Goal: Task Accomplishment & Management: Manage account settings

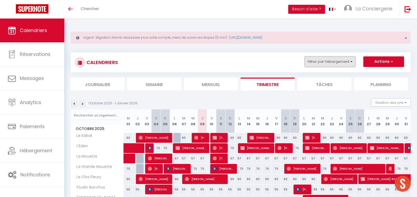
click at [328, 60] on button "Filtrer par hébergement" at bounding box center [330, 61] width 51 height 11
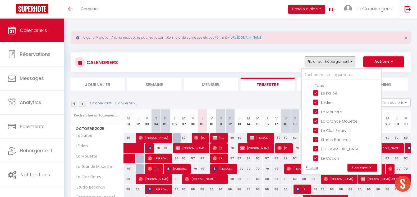
click at [315, 84] on input "Tous" at bounding box center [346, 84] width 79 height 5
checkbox input "false"
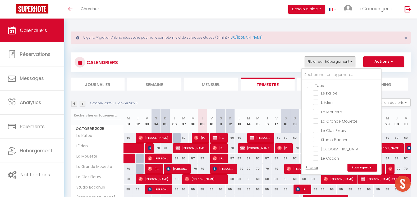
checkbox input "false"
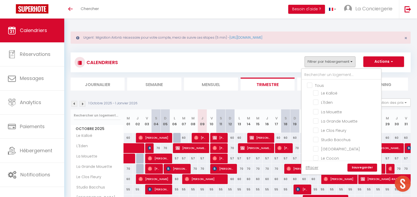
checkbox input "false"
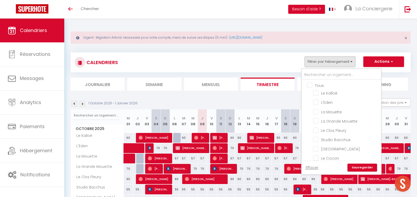
checkbox input "false"
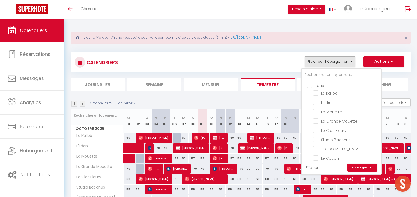
checkbox input "false"
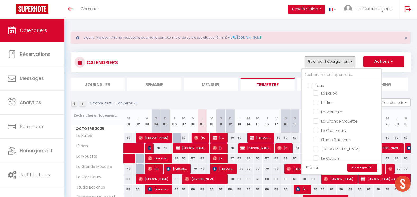
checkbox input "false"
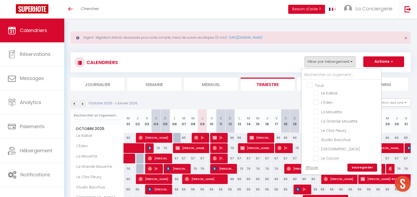
checkbox input "false"
click at [317, 75] on input "text" at bounding box center [341, 75] width 79 height 10
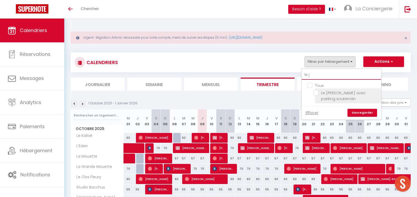
type input "le j"
click at [324, 91] on input "Le [PERSON_NAME] avec parking souterrain" at bounding box center [346, 92] width 66 height 5
checkbox input "true"
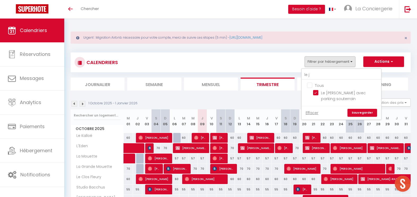
click at [366, 113] on link "Sauvegarder" at bounding box center [363, 113] width 30 height 8
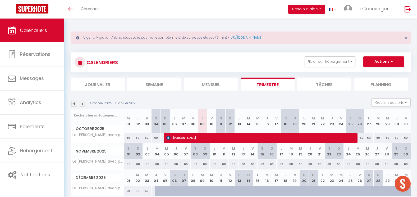
click at [73, 105] on img at bounding box center [74, 104] width 6 height 6
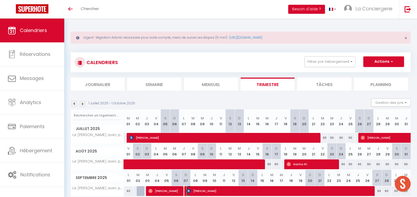
click at [233, 191] on span "[PERSON_NAME]" at bounding box center [276, 191] width 179 height 10
select select "OK"
select select "KO"
select select "0"
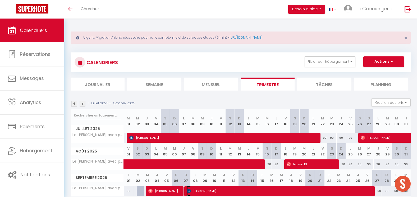
select select "1"
select select
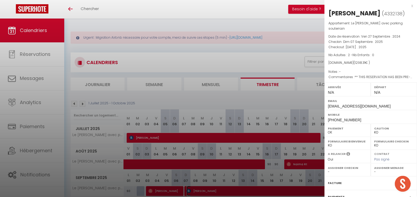
scroll to position [50, 0]
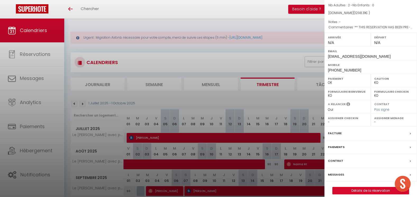
click at [339, 130] on label "Facture" at bounding box center [335, 133] width 14 height 6
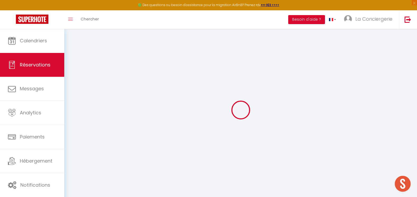
select select
checkbox input "false"
type textarea "** THIS RESERVATION HAS BEEN PRE-PAID ** BOOKING NOTE : Payment charge is EUR 1…"
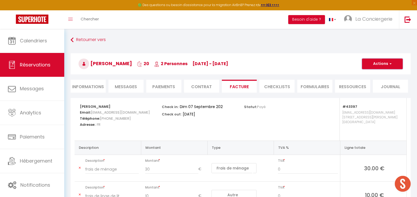
click at [382, 60] on button "Actions" at bounding box center [382, 63] width 41 height 11
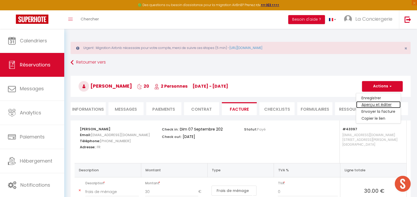
click at [370, 104] on link "Aperçu et éditer" at bounding box center [378, 104] width 44 height 7
click at [84, 108] on li "Informations" at bounding box center [88, 108] width 35 height 13
select select
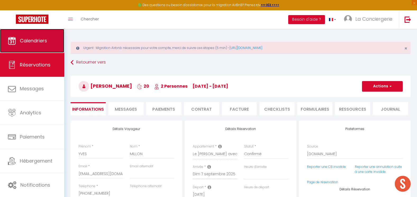
click at [20, 49] on link "Calendriers" at bounding box center [32, 41] width 64 height 24
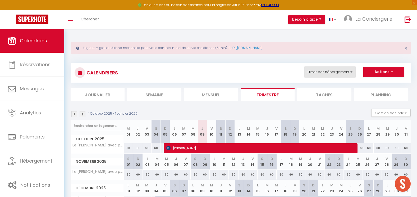
click at [329, 72] on button "Filtrer par hébergement" at bounding box center [330, 72] width 51 height 11
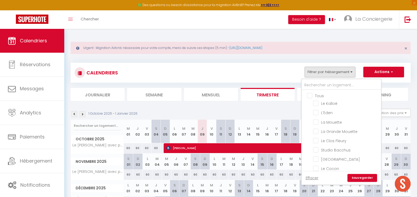
click at [315, 96] on input "Tous" at bounding box center [346, 95] width 79 height 5
checkbox input "true"
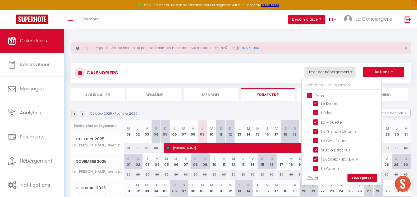
checkbox input "true"
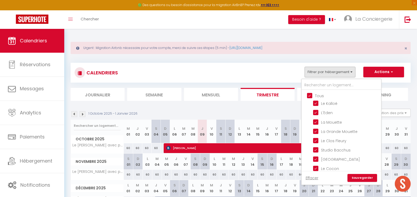
checkbox input "true"
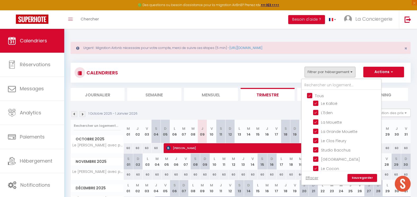
checkbox input "true"
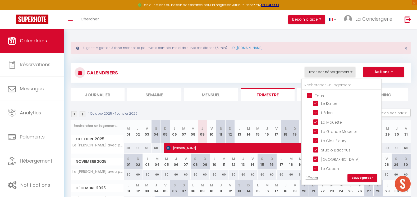
checkbox input "true"
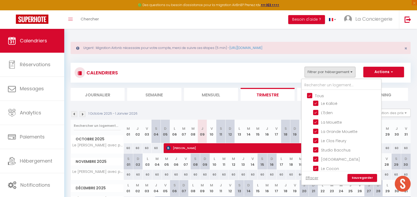
checkbox input "true"
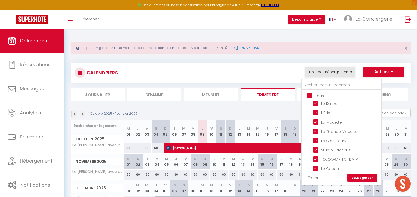
checkbox input "true"
click at [355, 176] on link "Sauvegarder" at bounding box center [363, 178] width 30 height 8
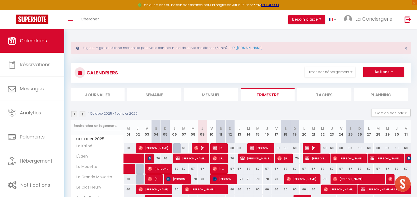
click at [211, 91] on li "Mensuel" at bounding box center [211, 94] width 54 height 13
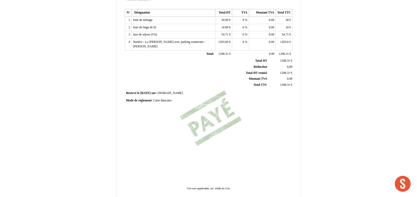
scroll to position [122, 0]
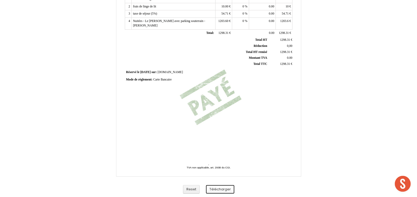
click at [224, 192] on button "Télécharger" at bounding box center [220, 189] width 28 height 9
